Goal: Task Accomplishment & Management: Complete application form

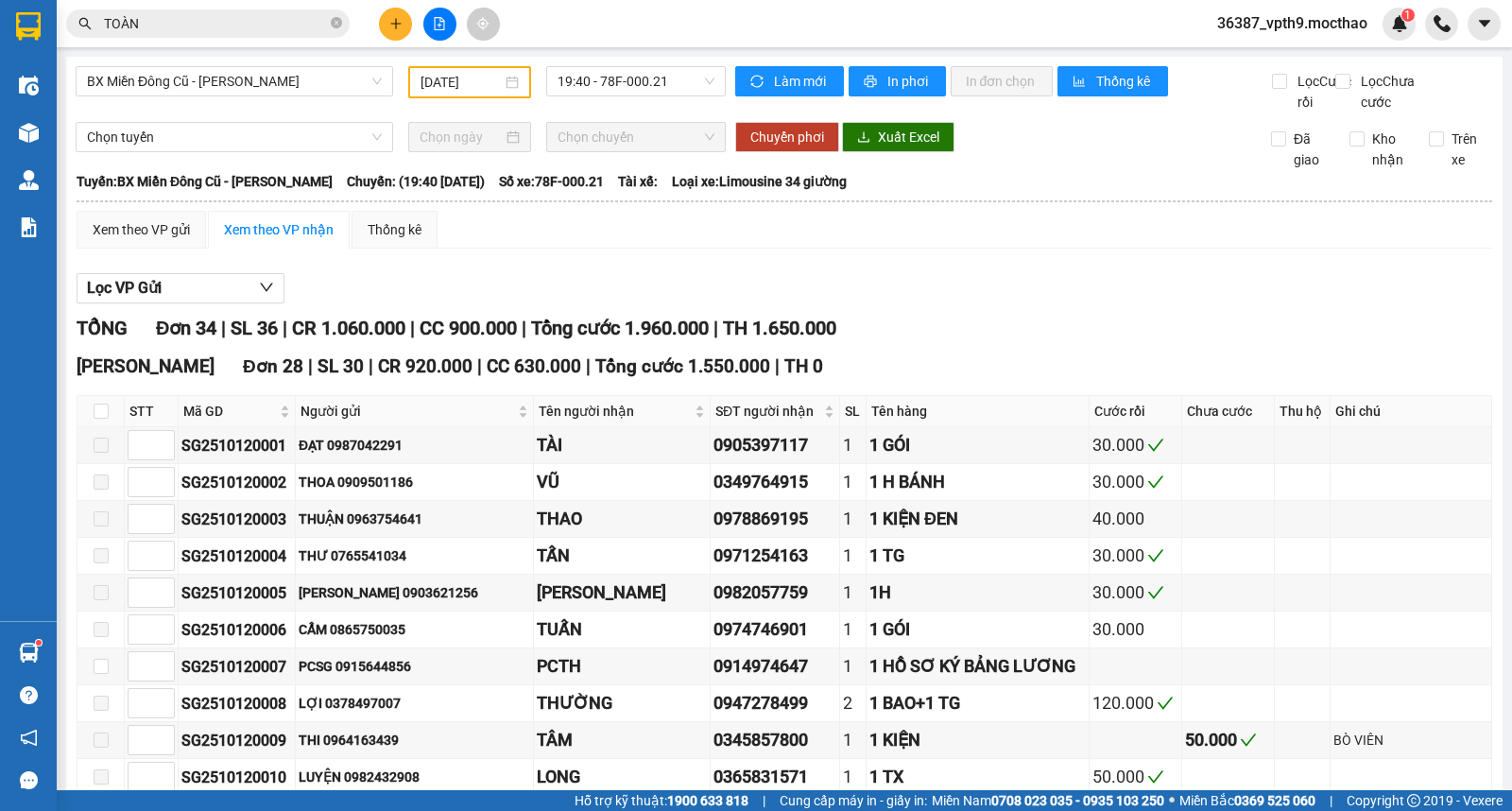
click at [271, 8] on div "Kết quả [PERSON_NAME] ( 8881 ) Bộ lọc Mã ĐH Trạng thái Món hàng Thu hộ Tổng [PE…" at bounding box center [184, 24] width 368 height 33
click at [218, 24] on input "TOÀN" at bounding box center [216, 24] width 223 height 21
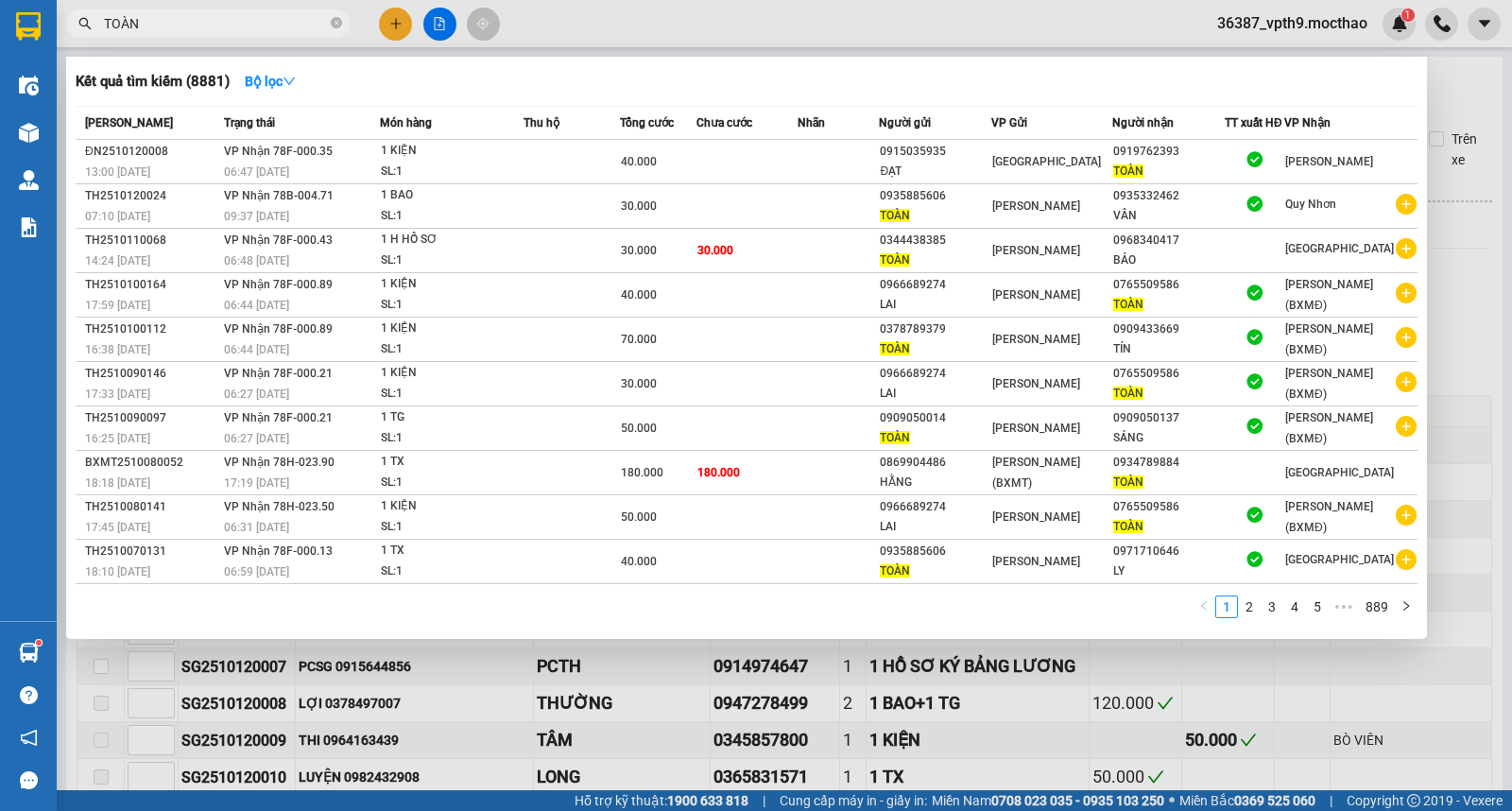
click at [218, 24] on input "TOÀN" at bounding box center [216, 24] width 223 height 21
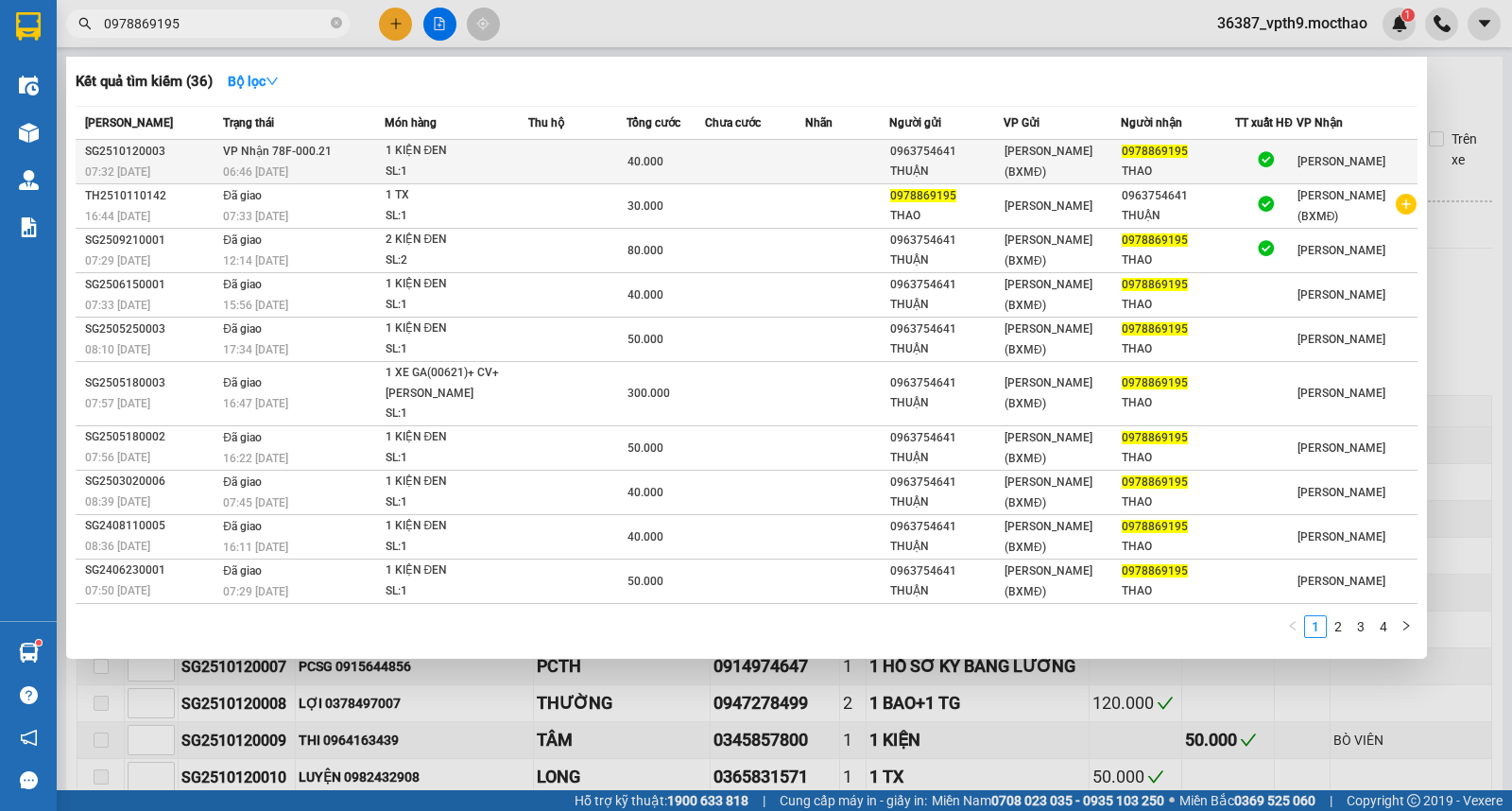
type input "0978869195"
click at [369, 156] on td "[PERSON_NAME] 78F-000.21 06:46 [DATE]" at bounding box center [301, 162] width 166 height 44
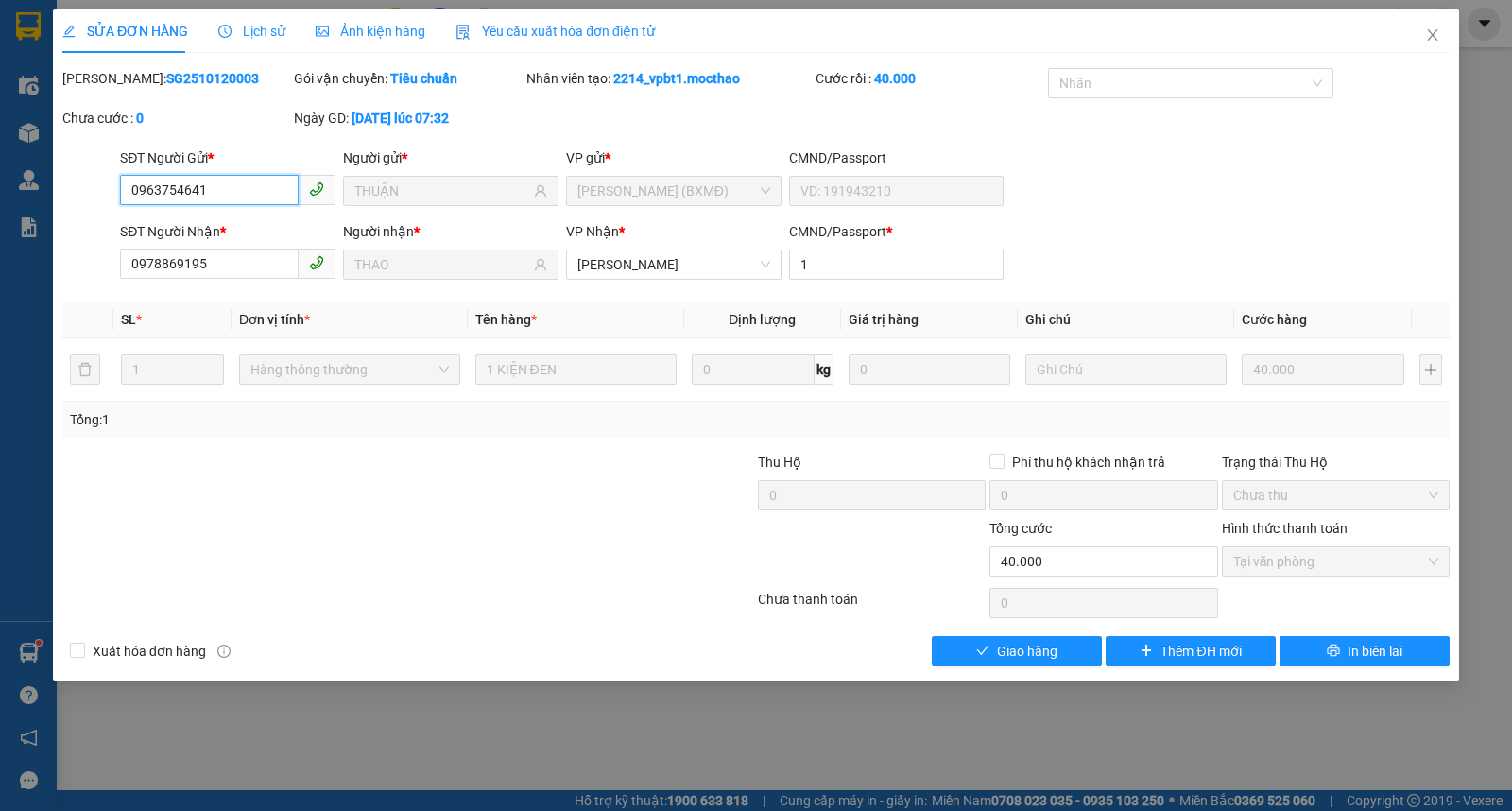
type input "0963754641"
type input "THUẬN"
type input "0978869195"
type input "THAO"
type input "1"
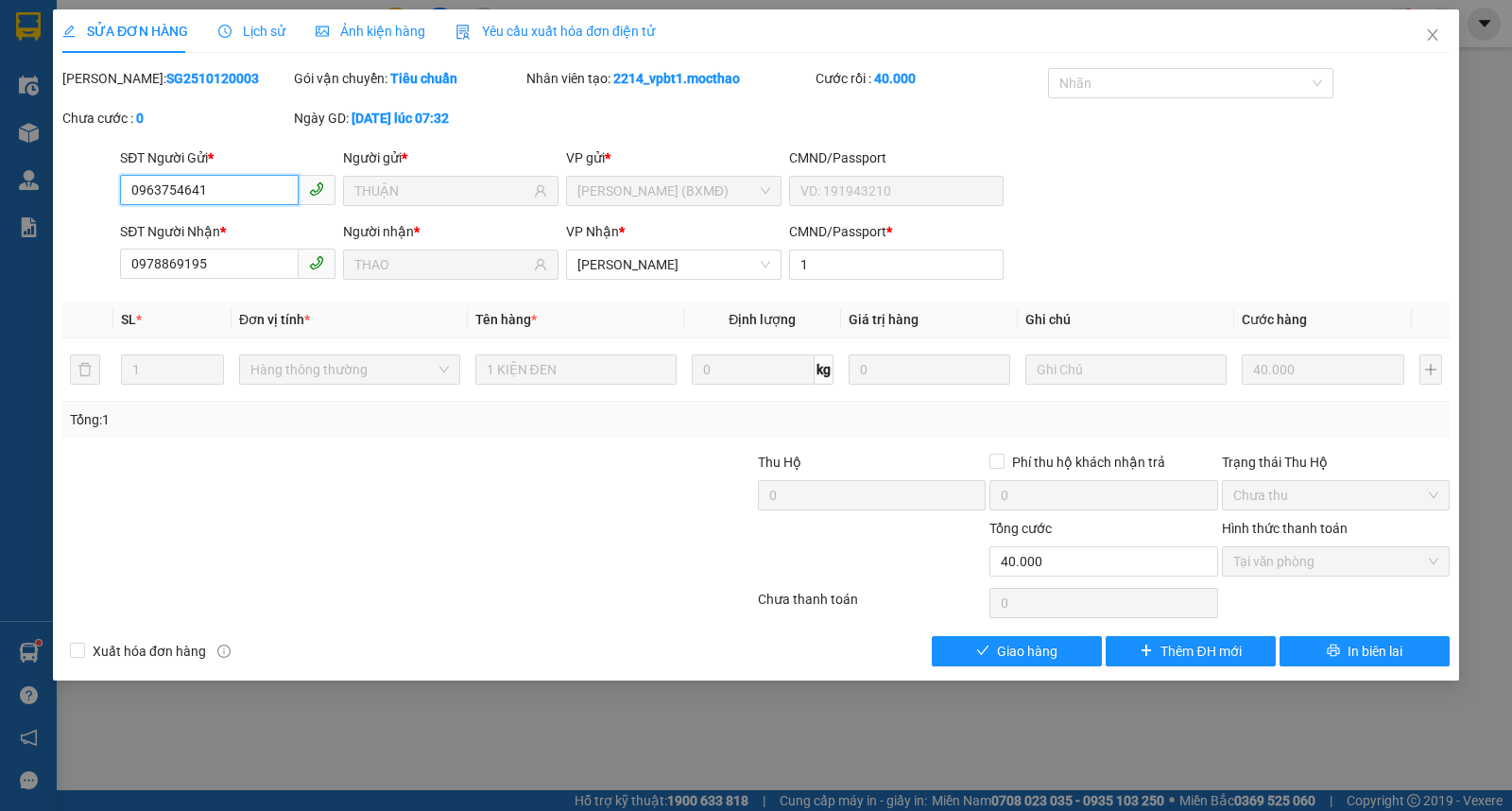
type input "0"
type input "40.000"
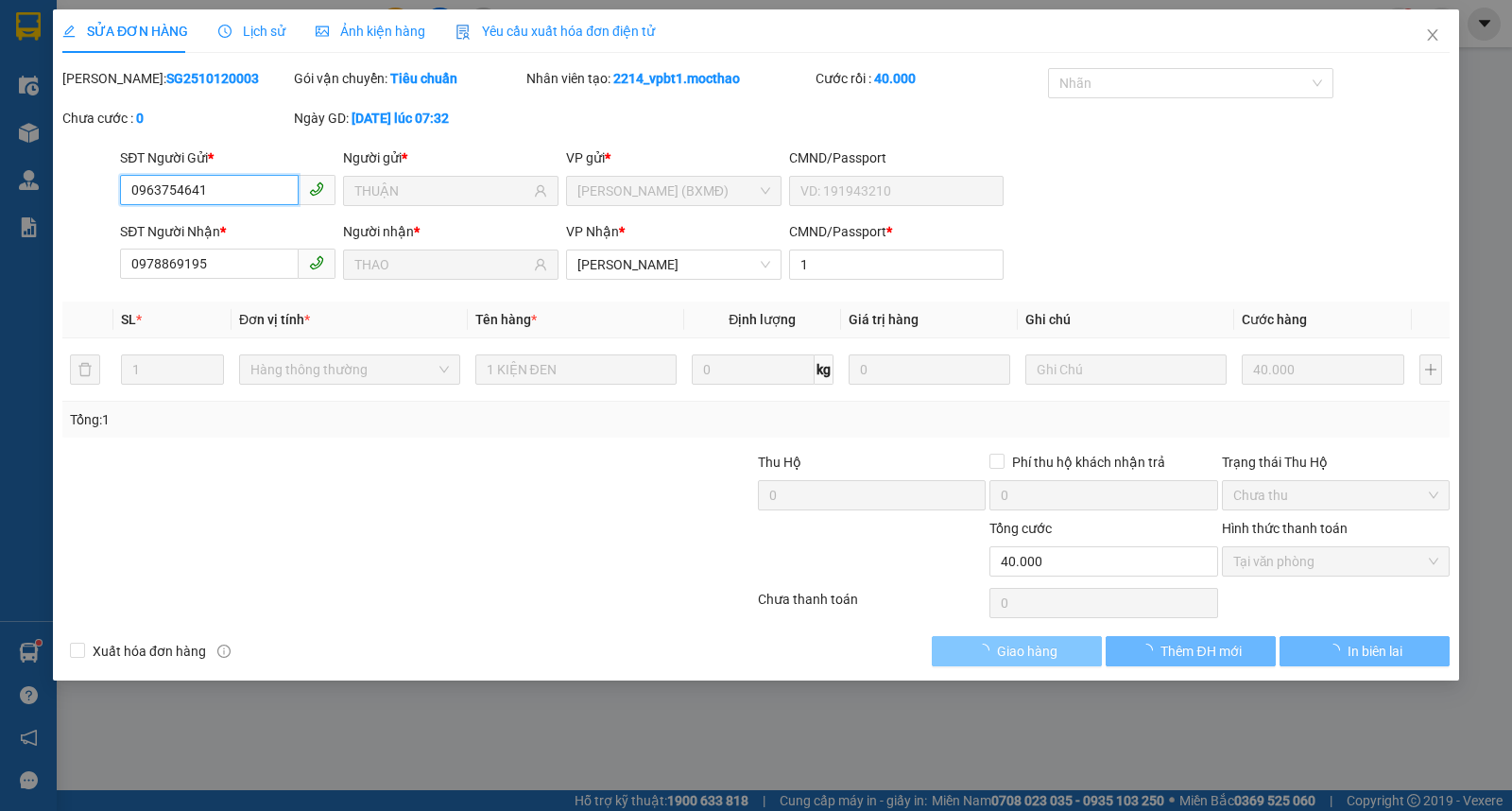
checkbox input "true"
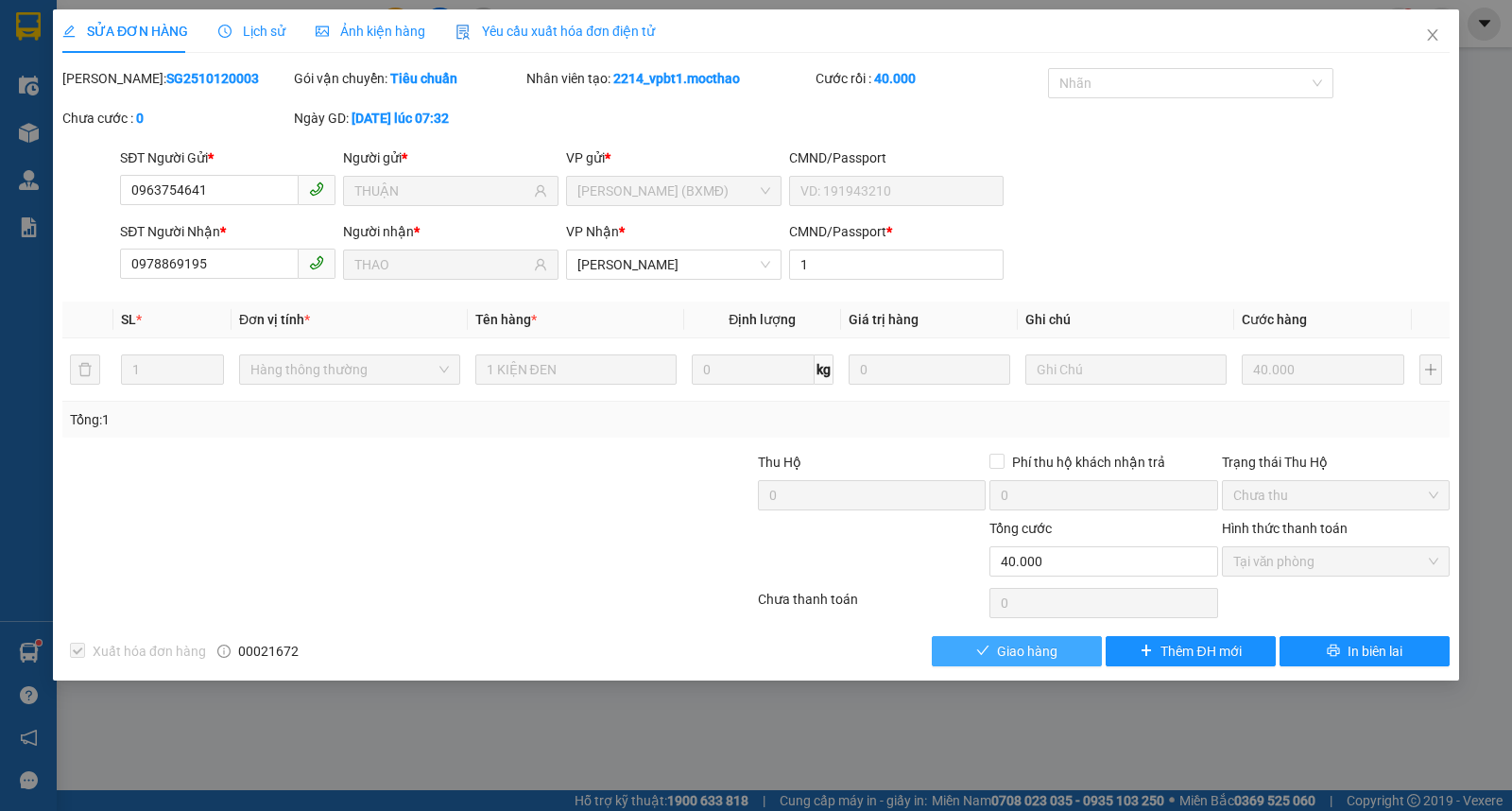
click at [1042, 662] on button "Giao hàng" at bounding box center [1017, 651] width 170 height 30
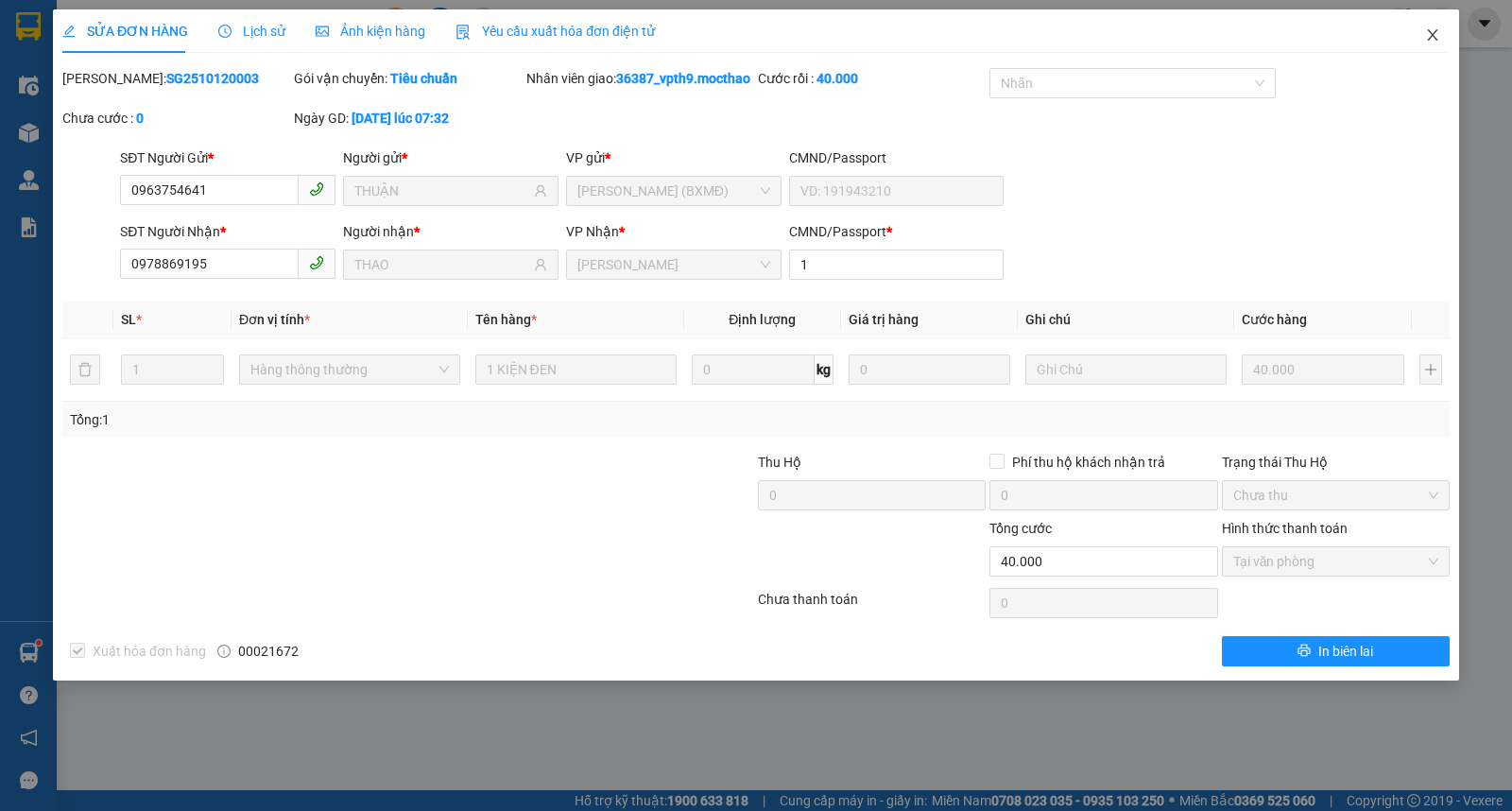
click at [1434, 36] on icon "close" at bounding box center [1433, 35] width 15 height 15
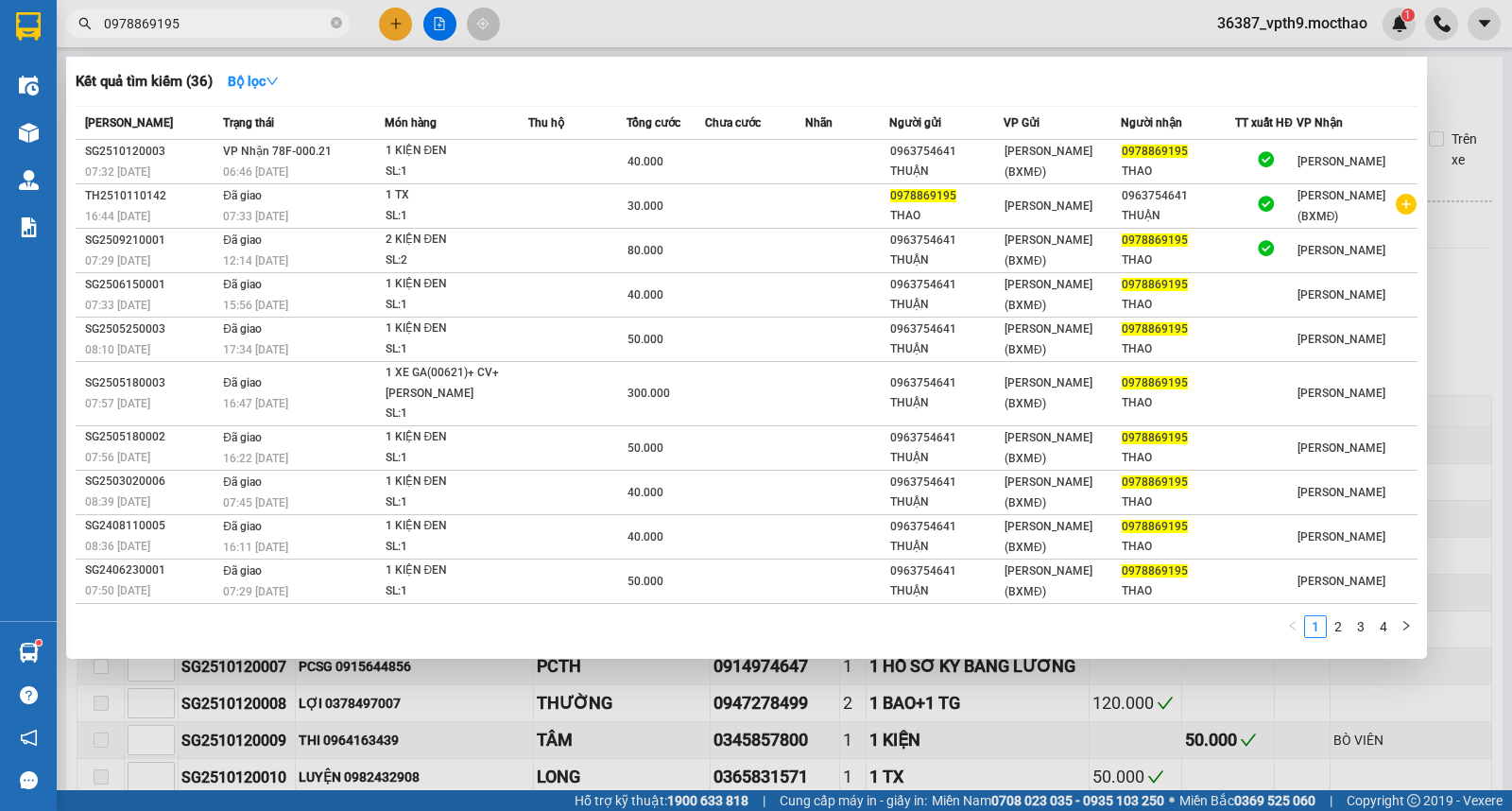
click at [203, 21] on input "0978869195" at bounding box center [216, 24] width 223 height 21
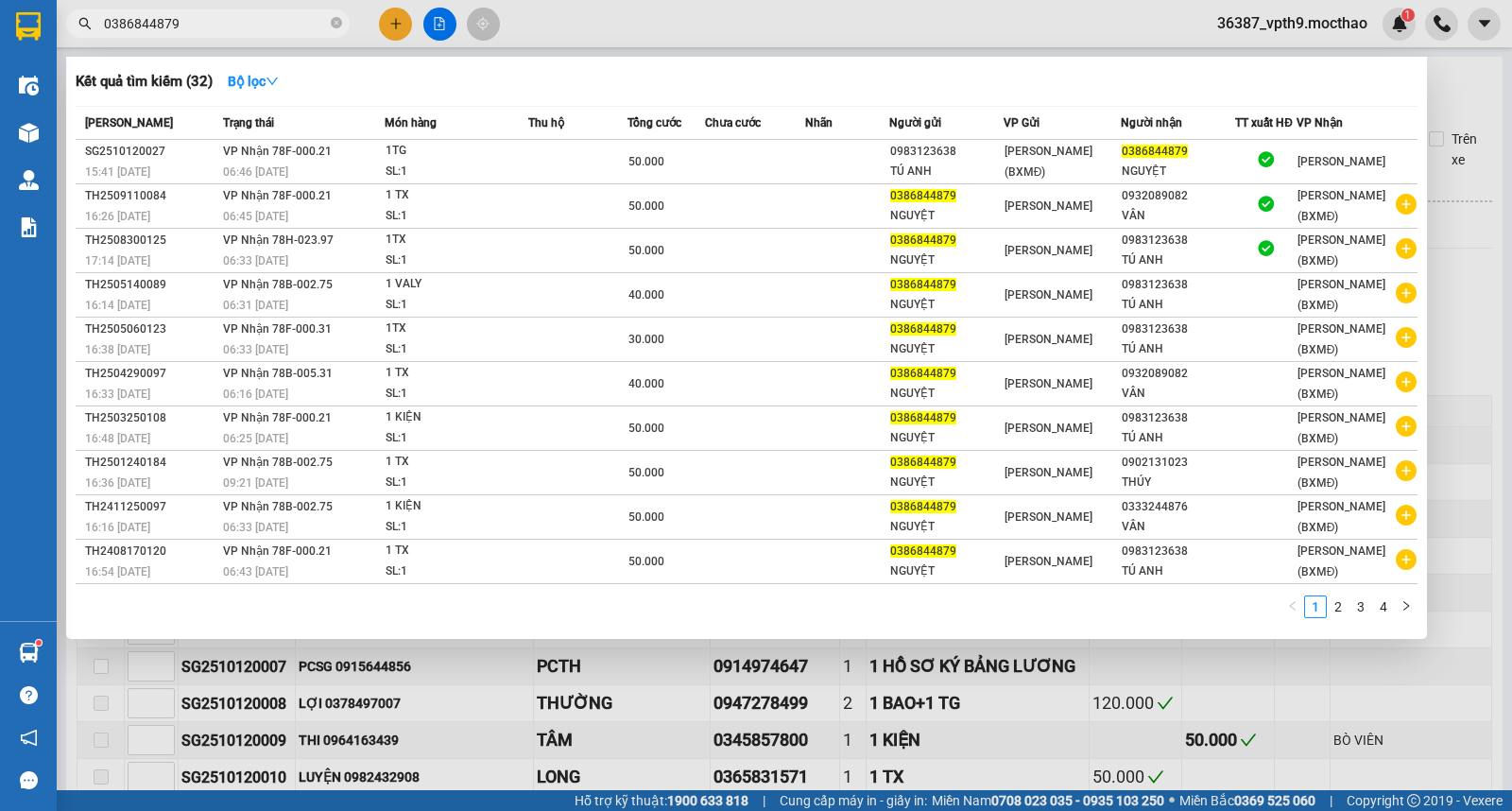
click at [203, 21] on input "0386844879" at bounding box center [216, 24] width 223 height 21
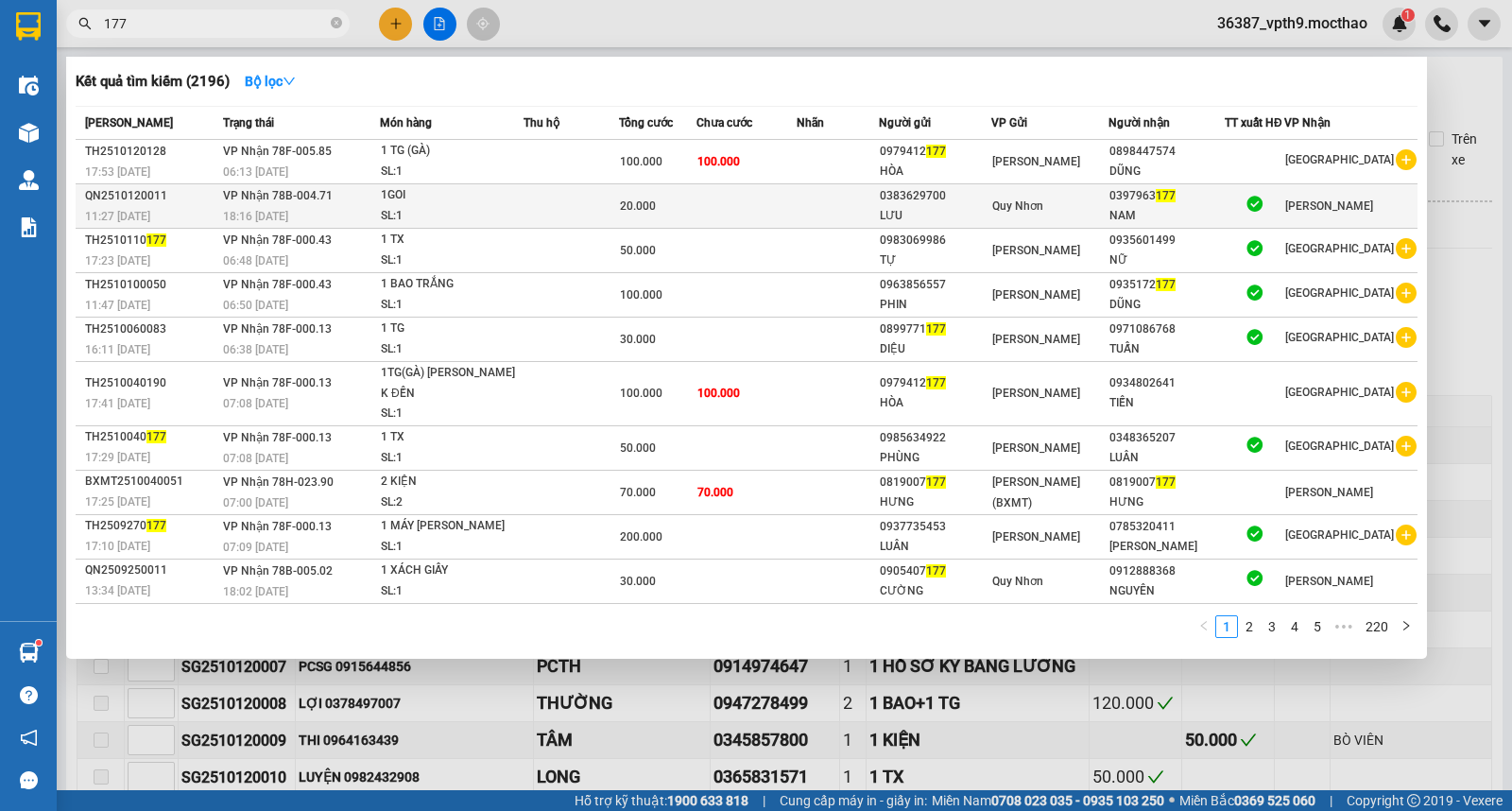
type input "177"
click at [431, 203] on div "1GOI" at bounding box center [451, 196] width 142 height 21
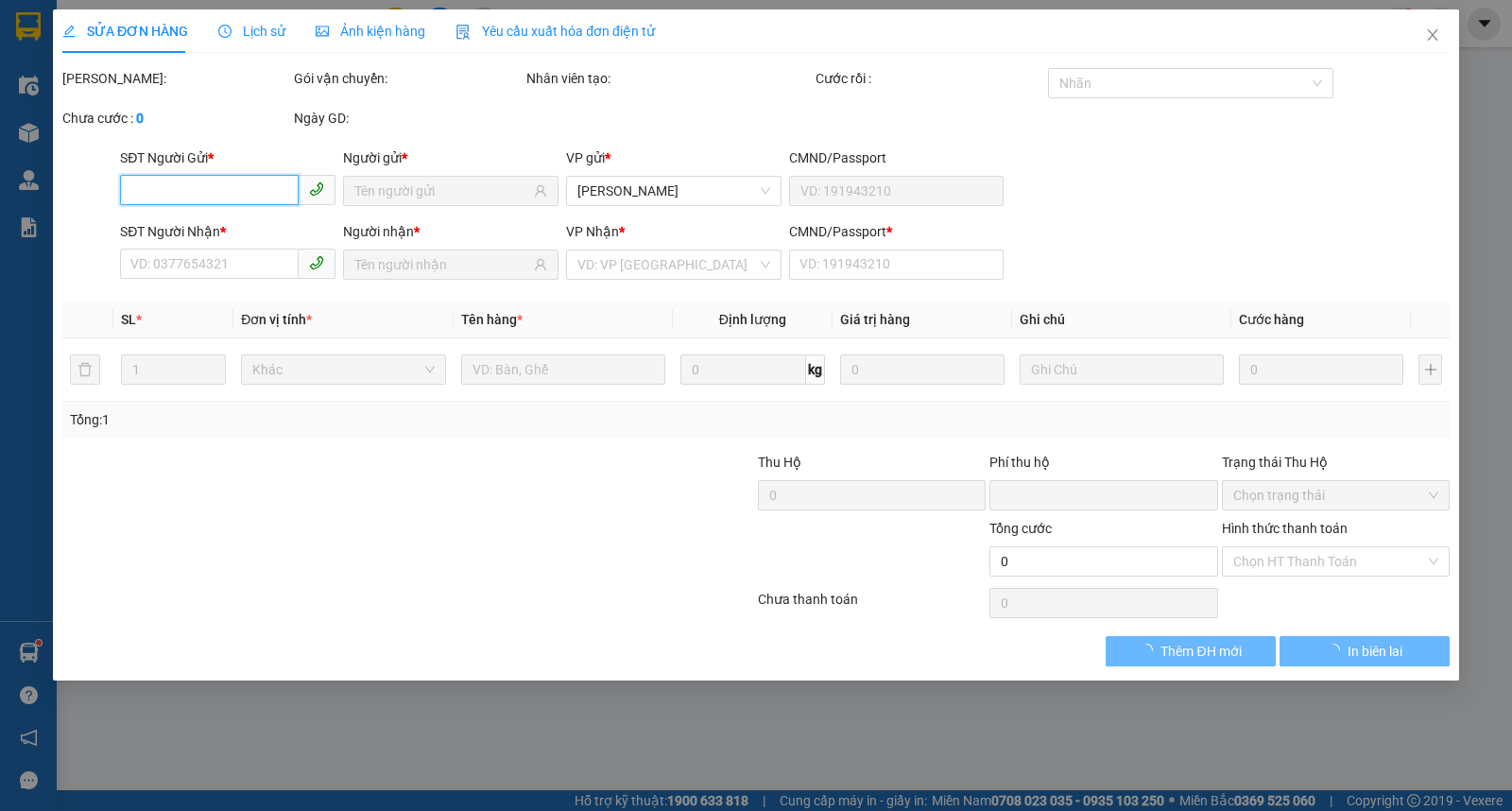
type input "0383629700"
type input "LƯU"
type input "0397963177"
type input "NAM"
type input "U"
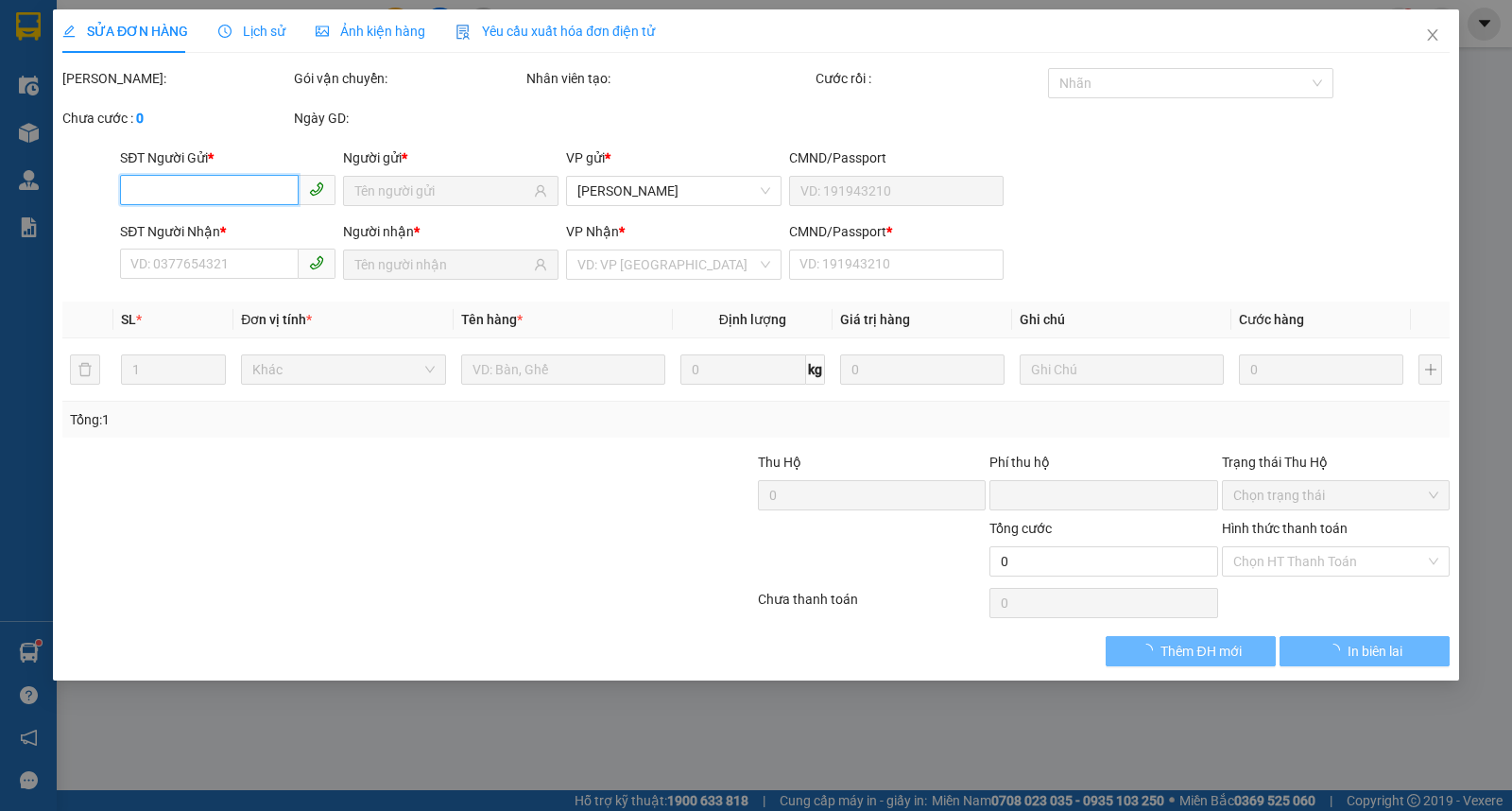
type input "0"
type input "20.000"
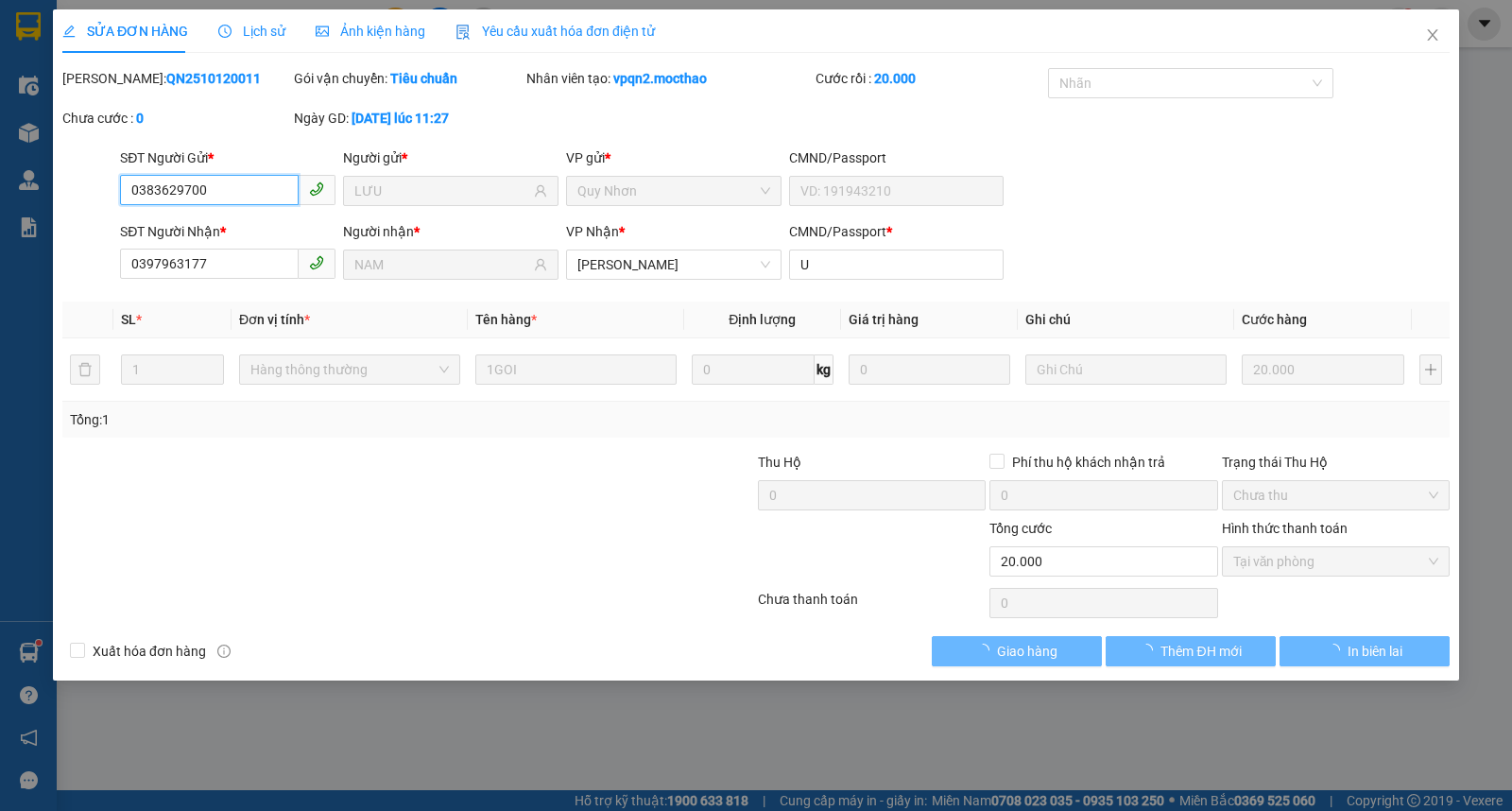
checkbox input "true"
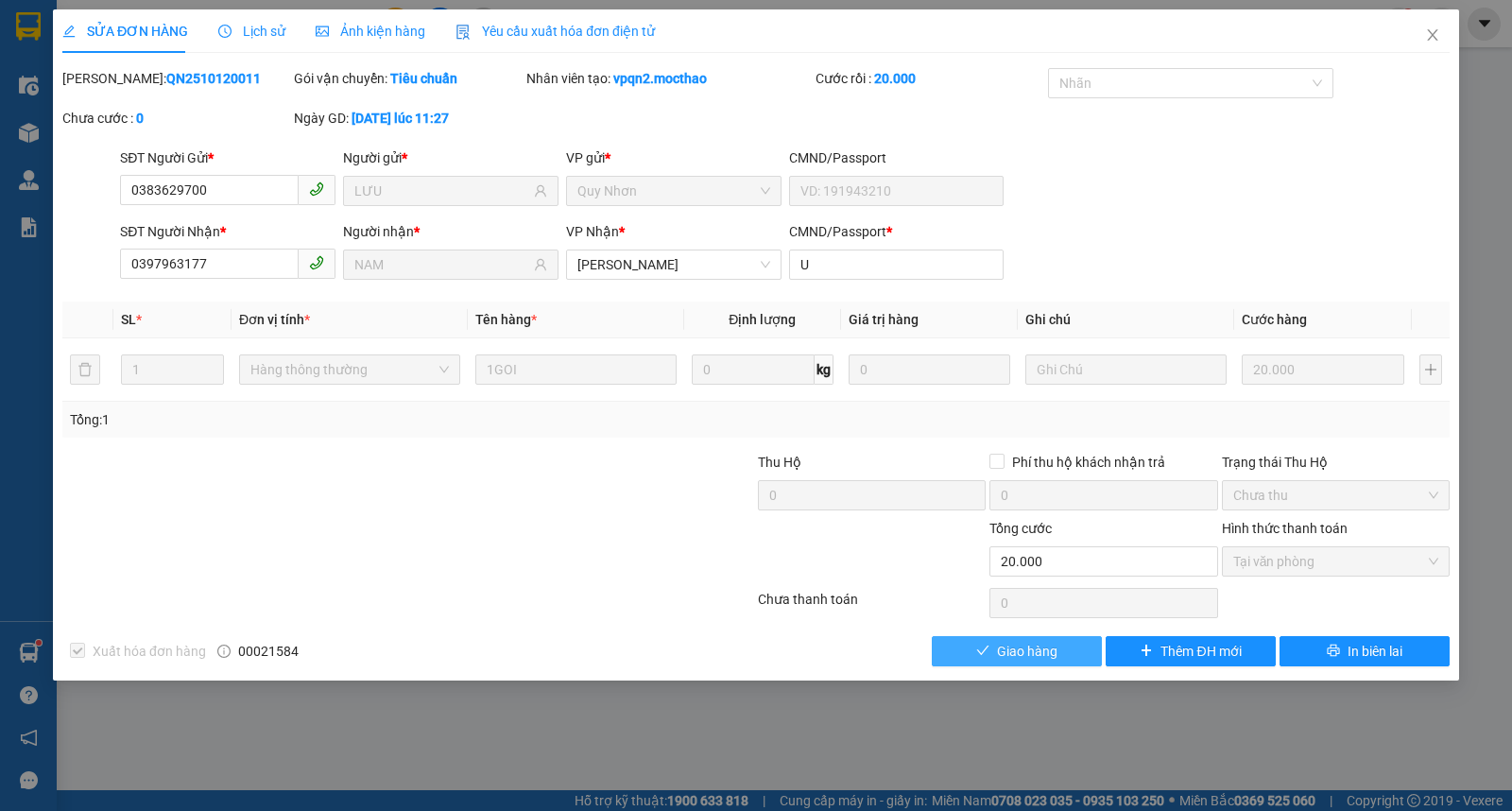
click at [1037, 659] on span "Giao hàng" at bounding box center [1027, 651] width 61 height 21
